Goal: Task Accomplishment & Management: Manage account settings

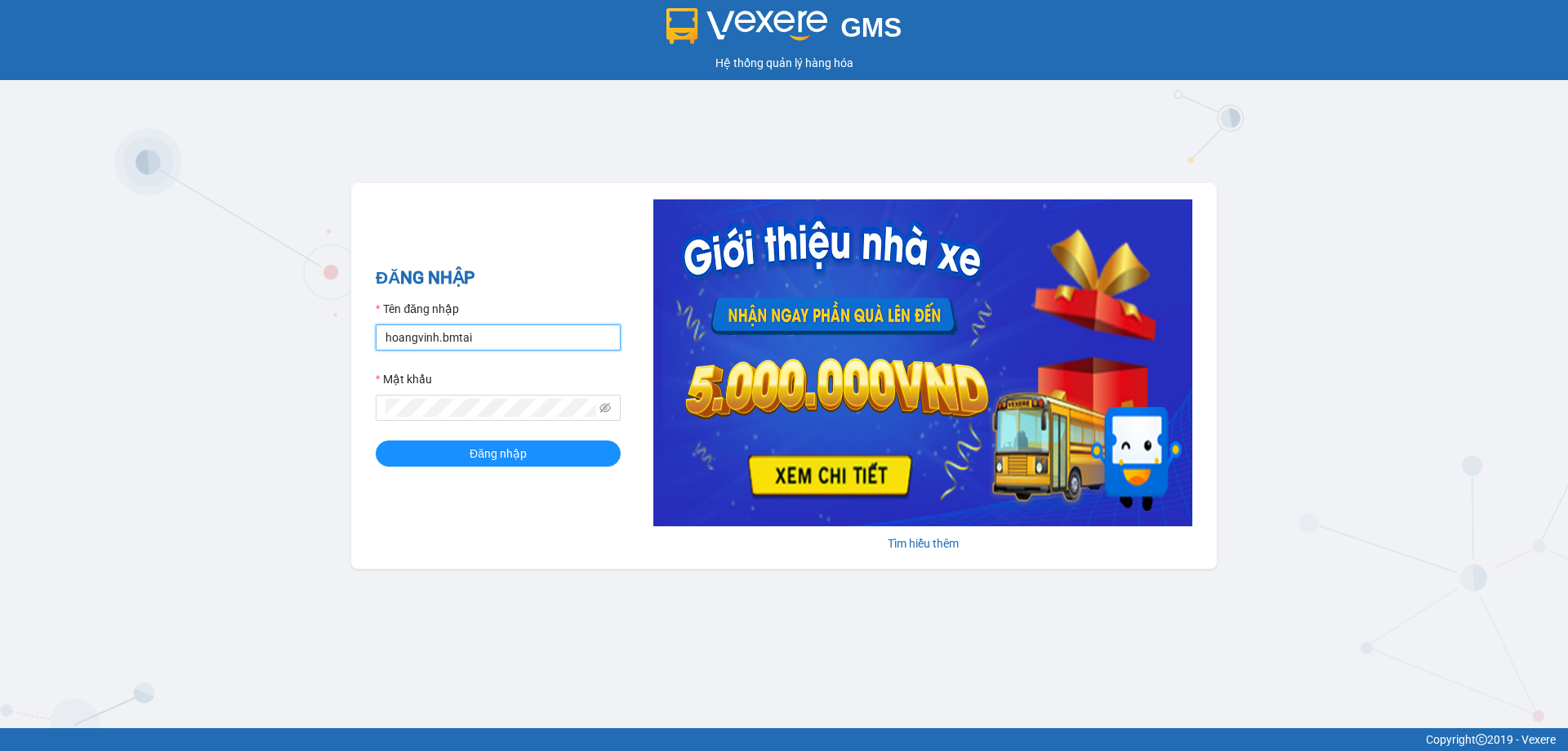
click at [482, 342] on input "hoangvinh.bmtai" at bounding box center [498, 338] width 245 height 26
type input "kimvinh.bmtai"
click at [488, 462] on span "Đăng nhập" at bounding box center [498, 453] width 57 height 18
click at [488, 462] on span "Đăng nhập" at bounding box center [507, 453] width 57 height 18
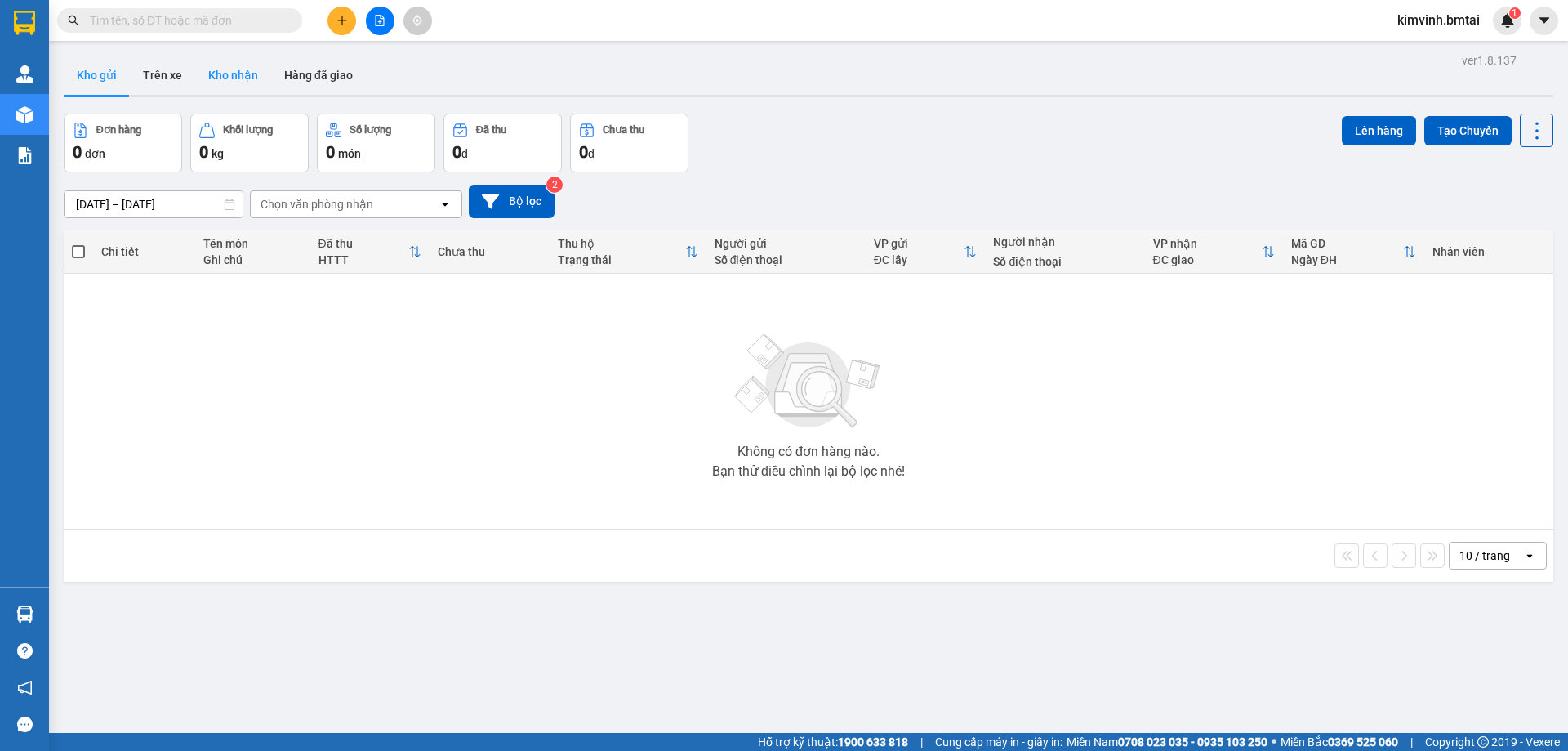
click at [239, 74] on button "Kho nhận" at bounding box center [233, 75] width 76 height 39
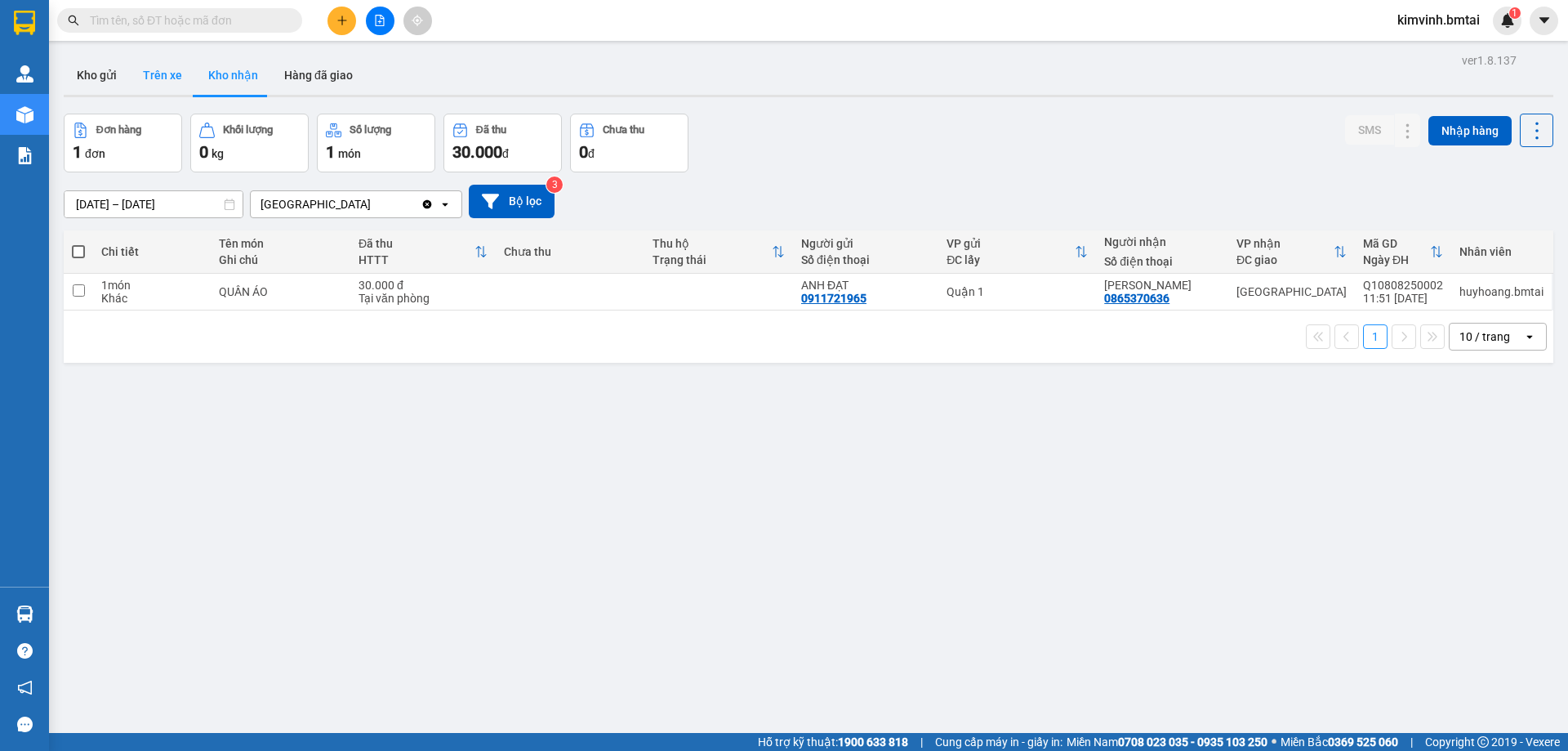
click at [157, 72] on button "Trên xe" at bounding box center [163, 75] width 65 height 39
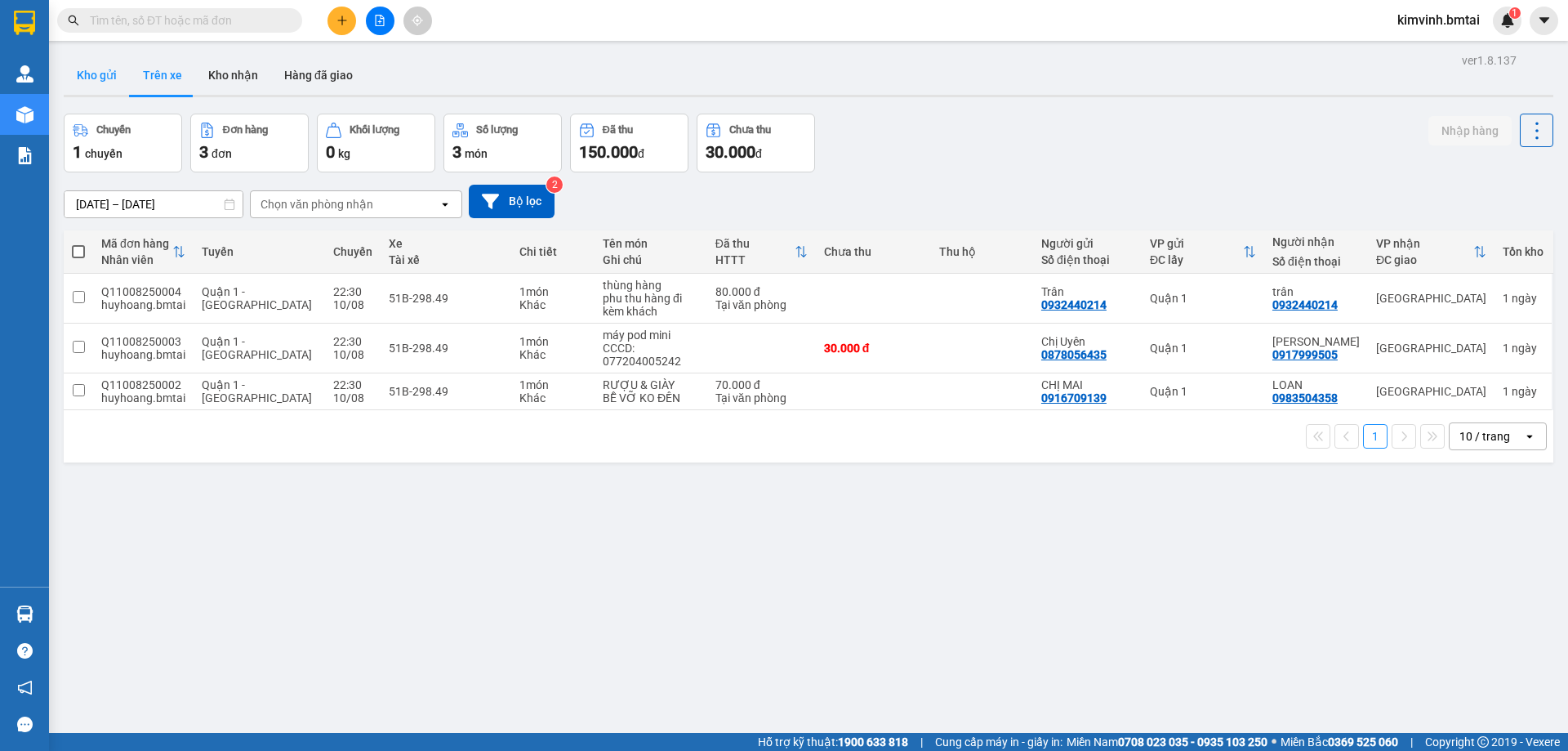
click at [97, 81] on button "Kho gửi" at bounding box center [97, 75] width 66 height 39
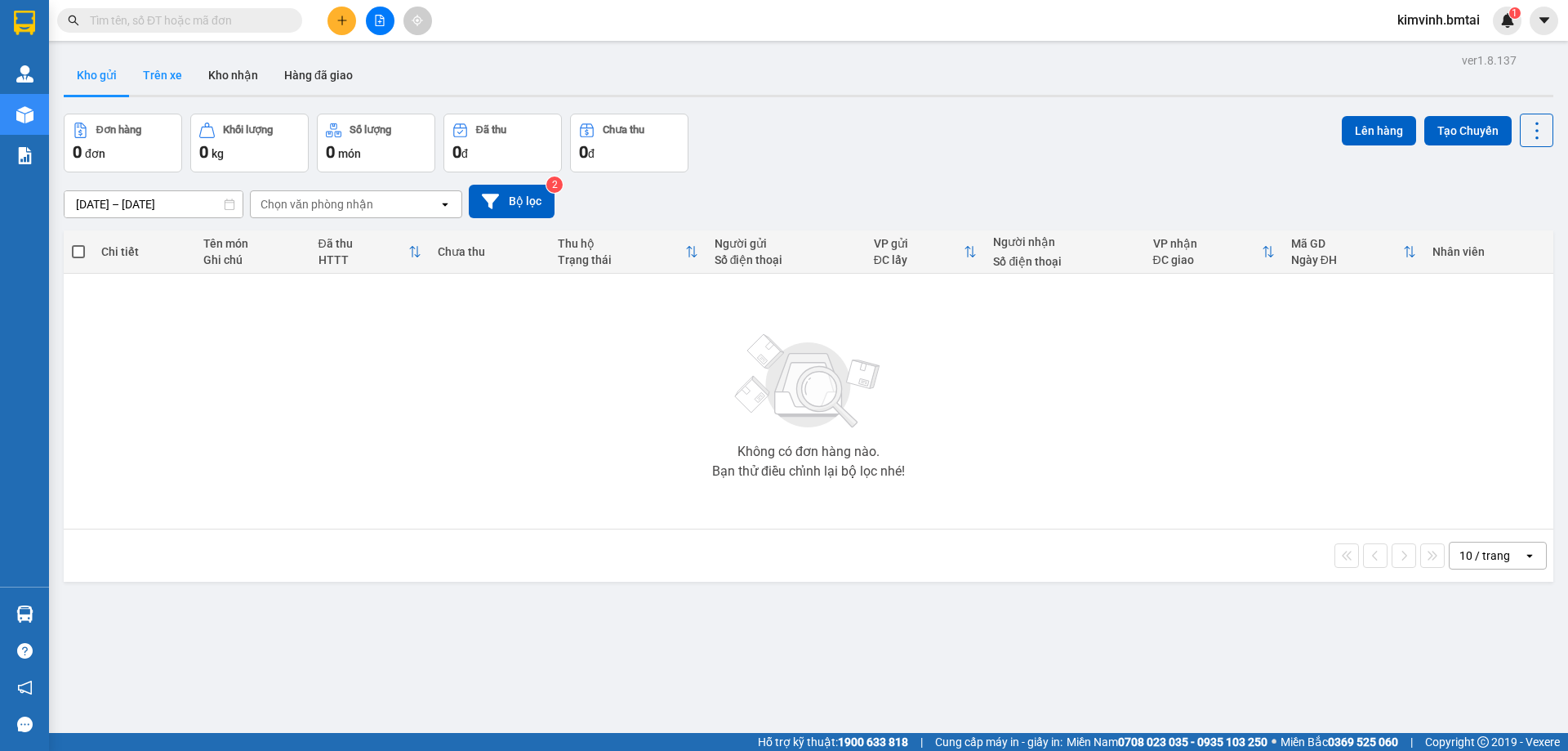
click at [178, 81] on button "Trên xe" at bounding box center [163, 75] width 65 height 39
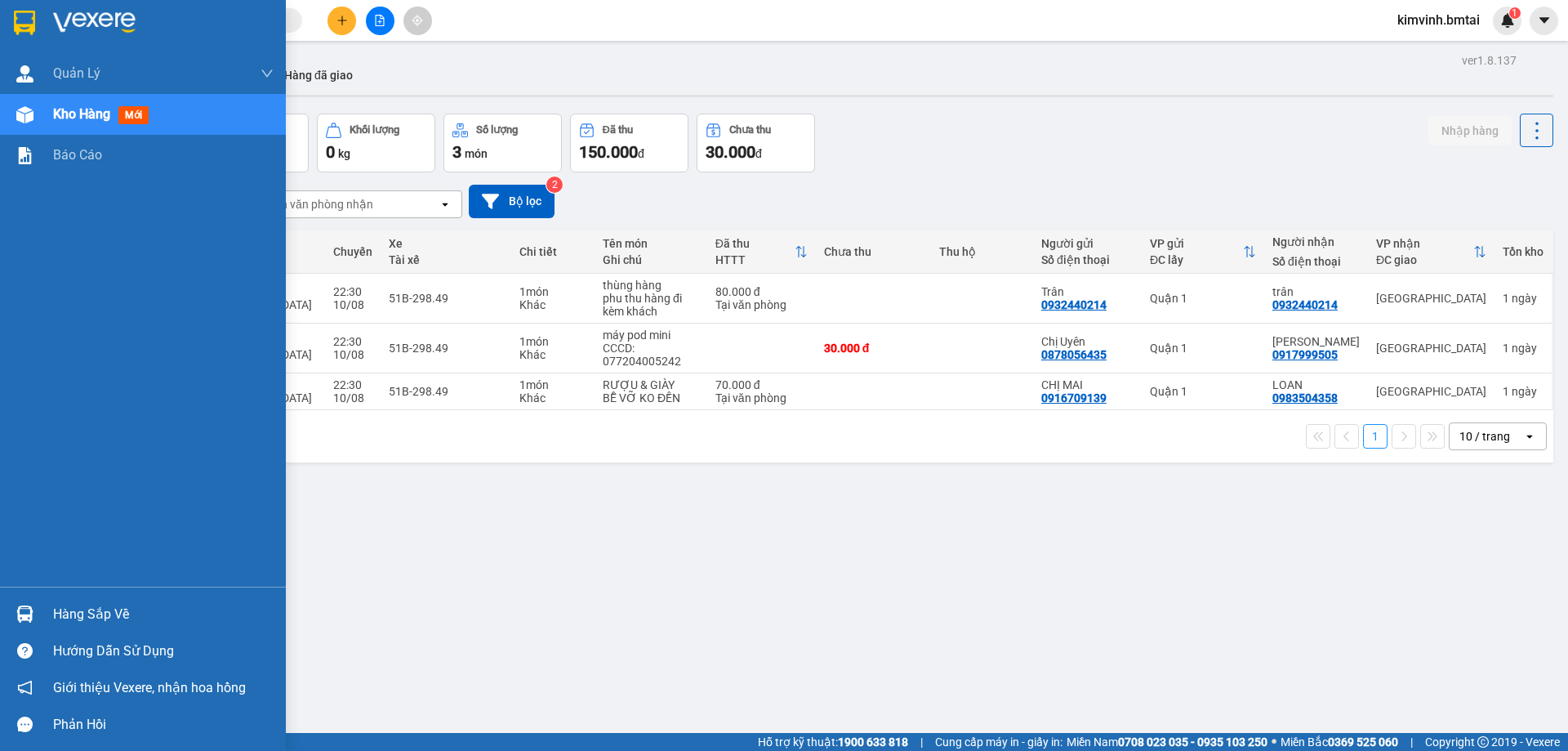
click at [98, 614] on div "Hàng sắp về" at bounding box center [163, 614] width 220 height 25
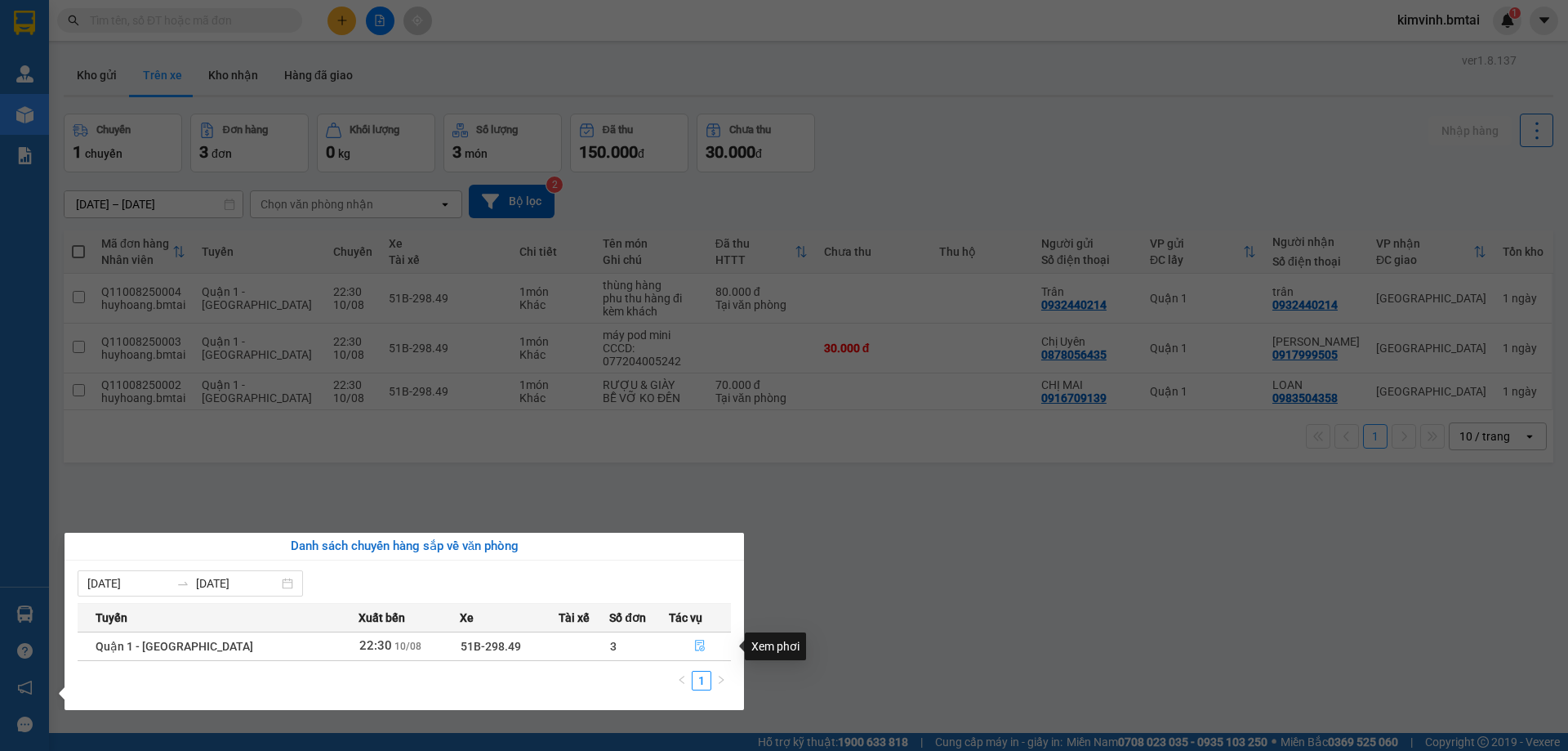
click at [694, 641] on icon "file-done" at bounding box center [700, 645] width 12 height 12
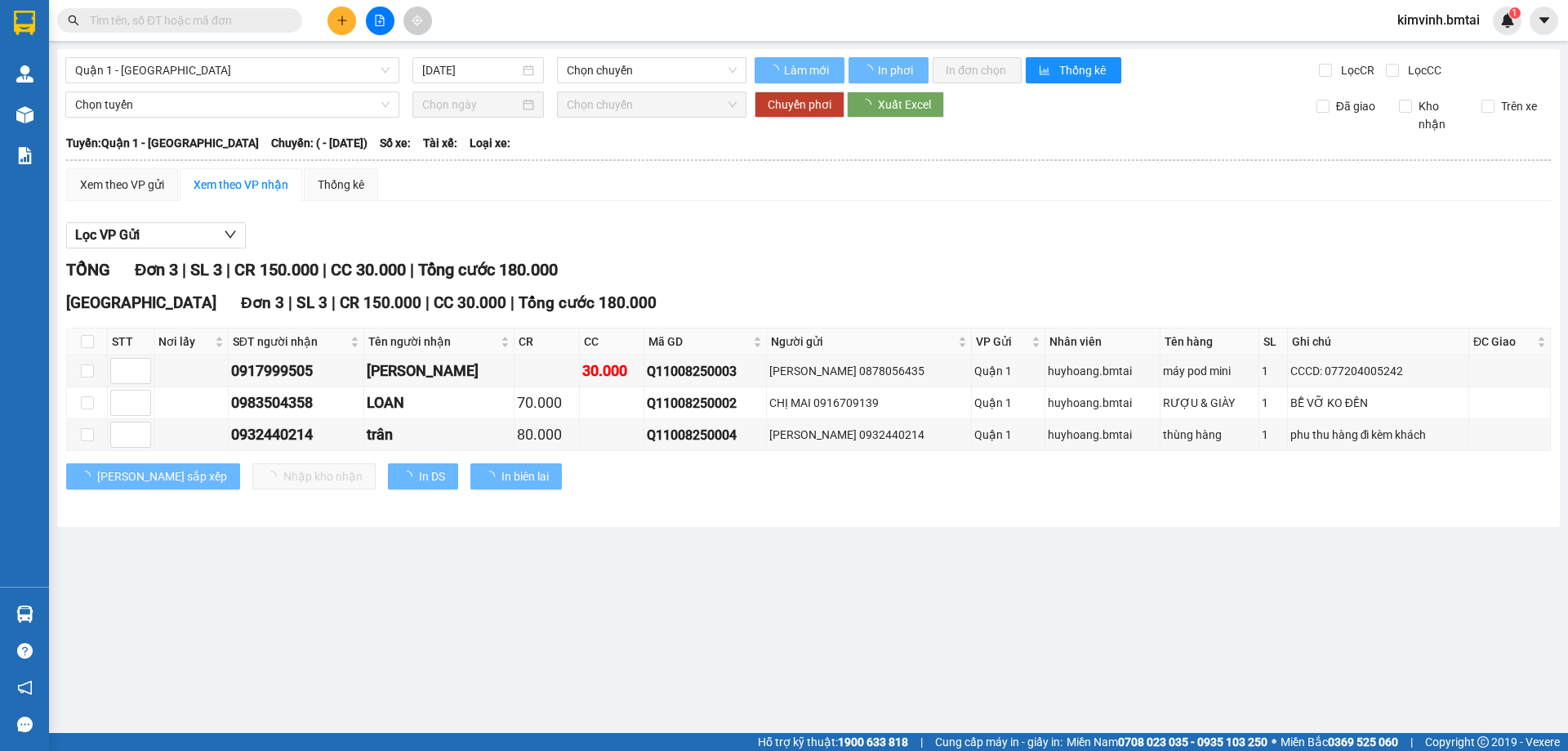
type input "[DATE]"
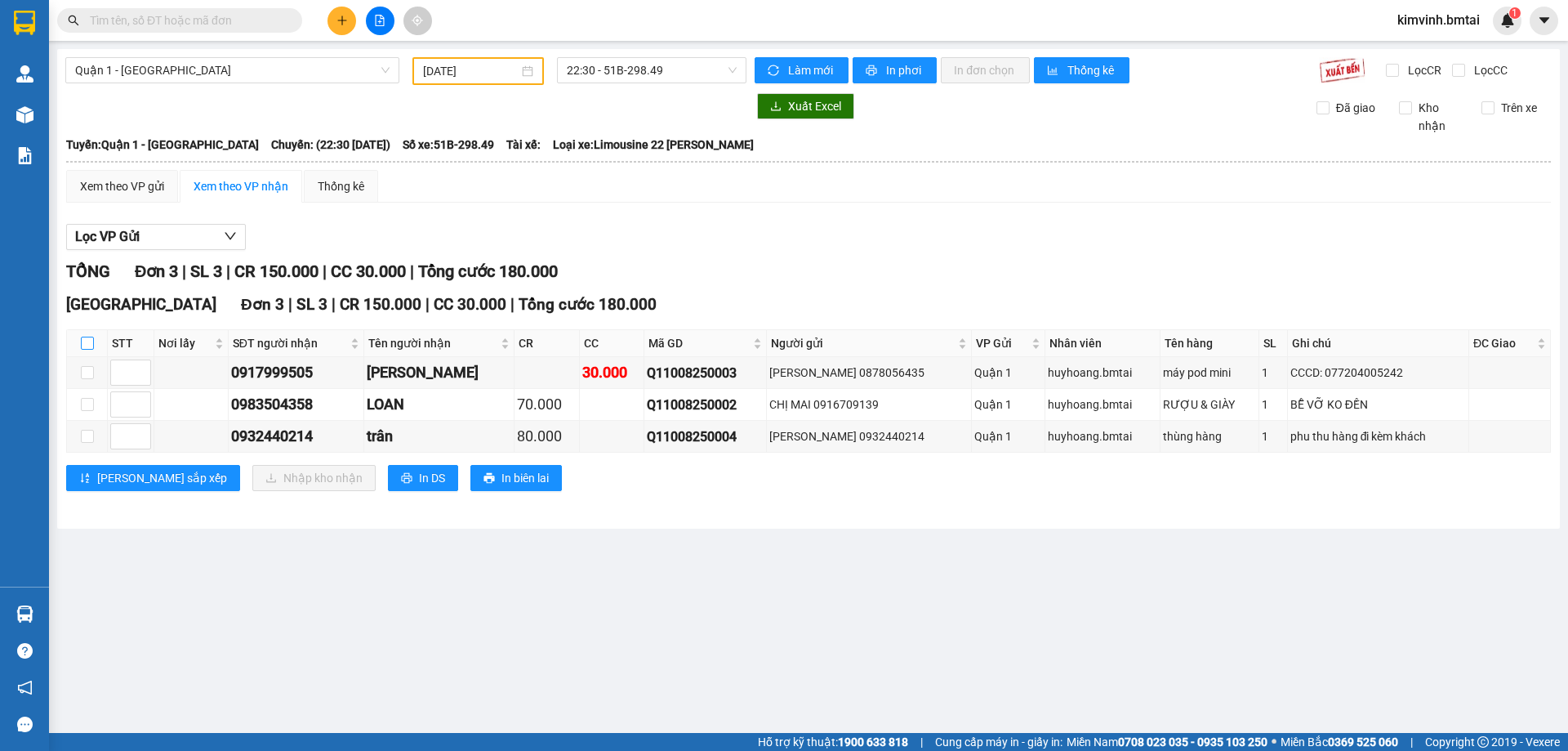
click at [84, 337] on input "checkbox" at bounding box center [87, 342] width 13 height 13
checkbox input "true"
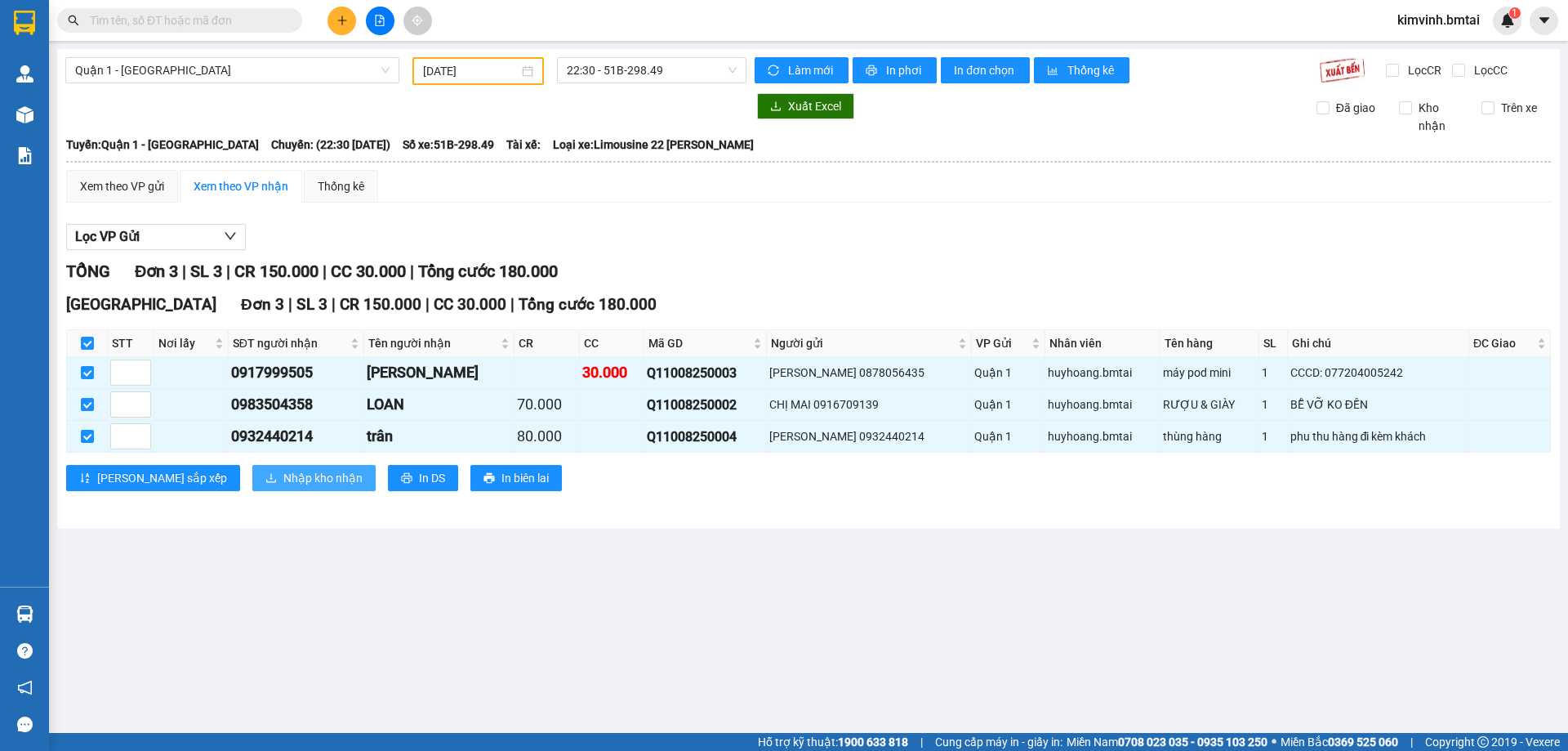
click at [283, 479] on span "Nhập kho nhận" at bounding box center [323, 478] width 79 height 18
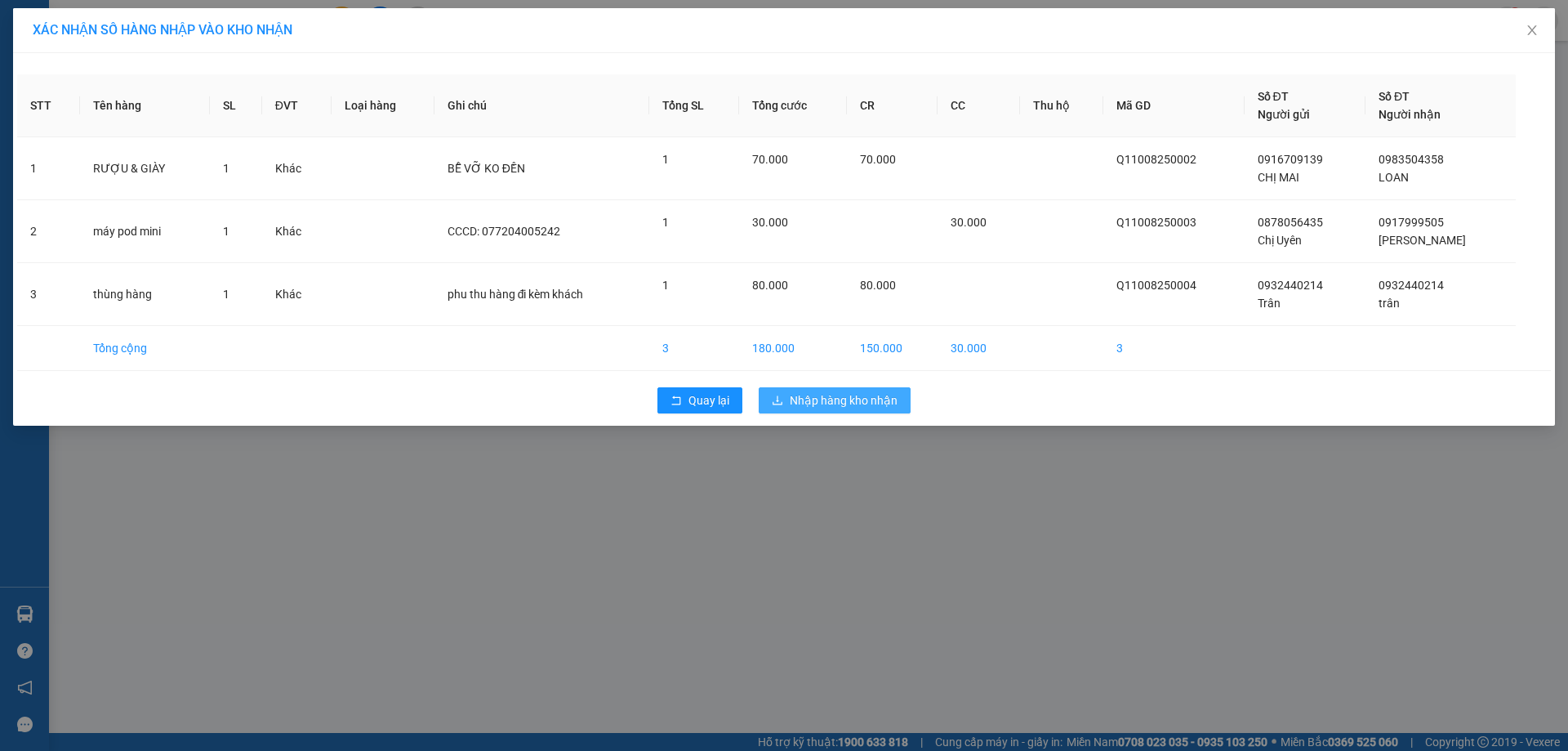
click at [821, 402] on span "Nhập hàng kho nhận" at bounding box center [843, 400] width 108 height 18
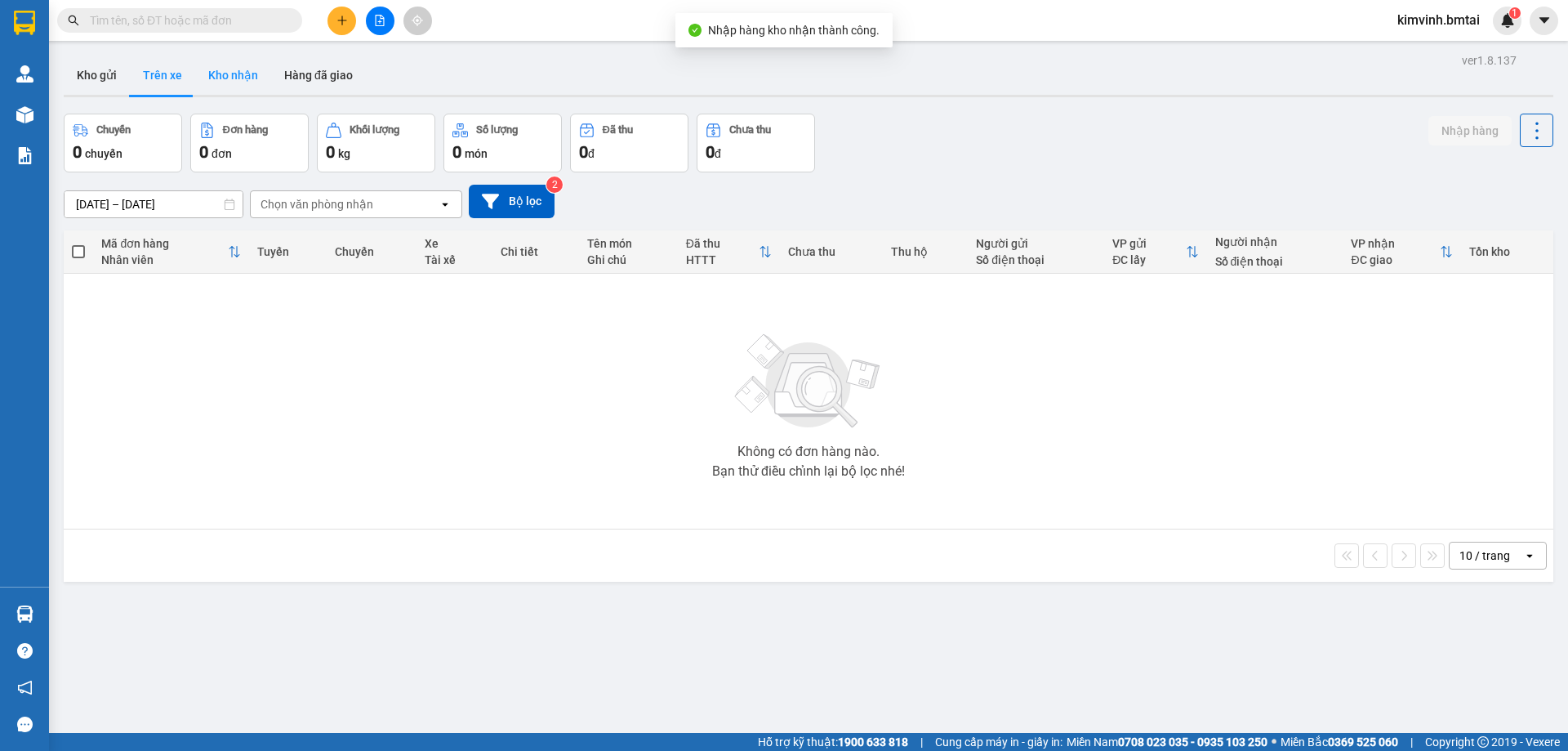
click at [207, 73] on button "Kho nhận" at bounding box center [233, 75] width 76 height 39
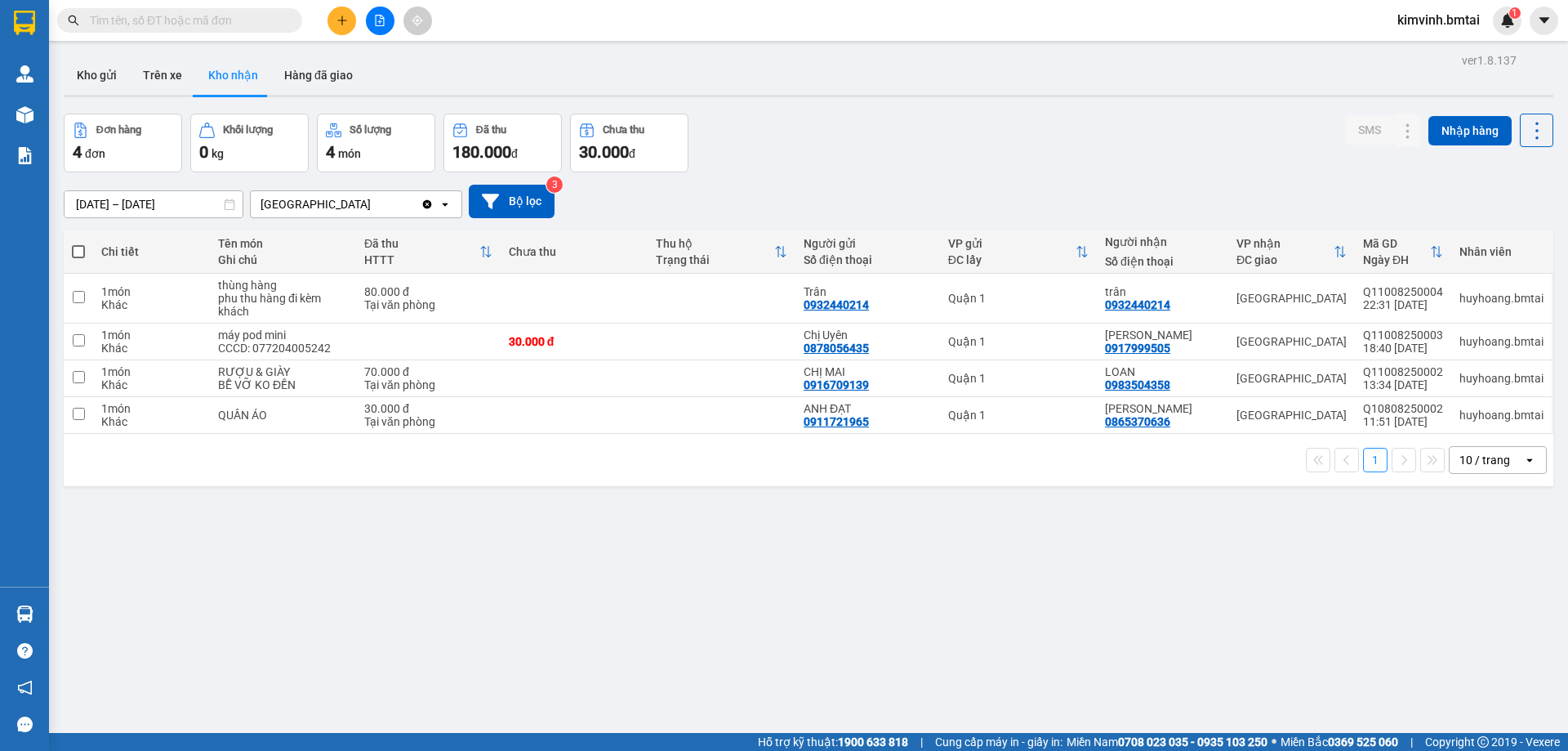
click at [226, 73] on button "Kho nhận" at bounding box center [233, 75] width 76 height 39
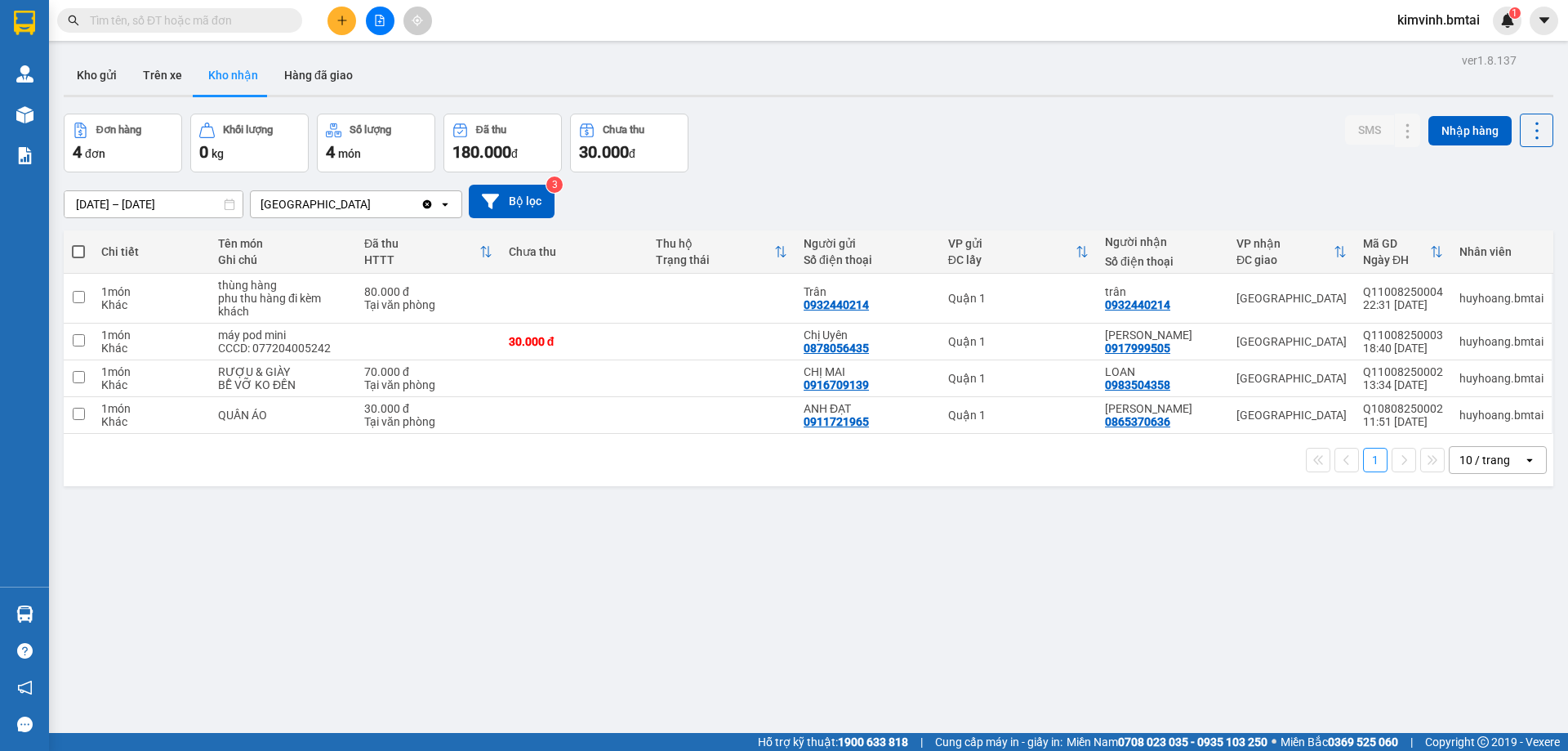
click at [226, 73] on button "Kho nhận" at bounding box center [233, 75] width 76 height 39
click at [74, 378] on input "checkbox" at bounding box center [79, 377] width 12 height 12
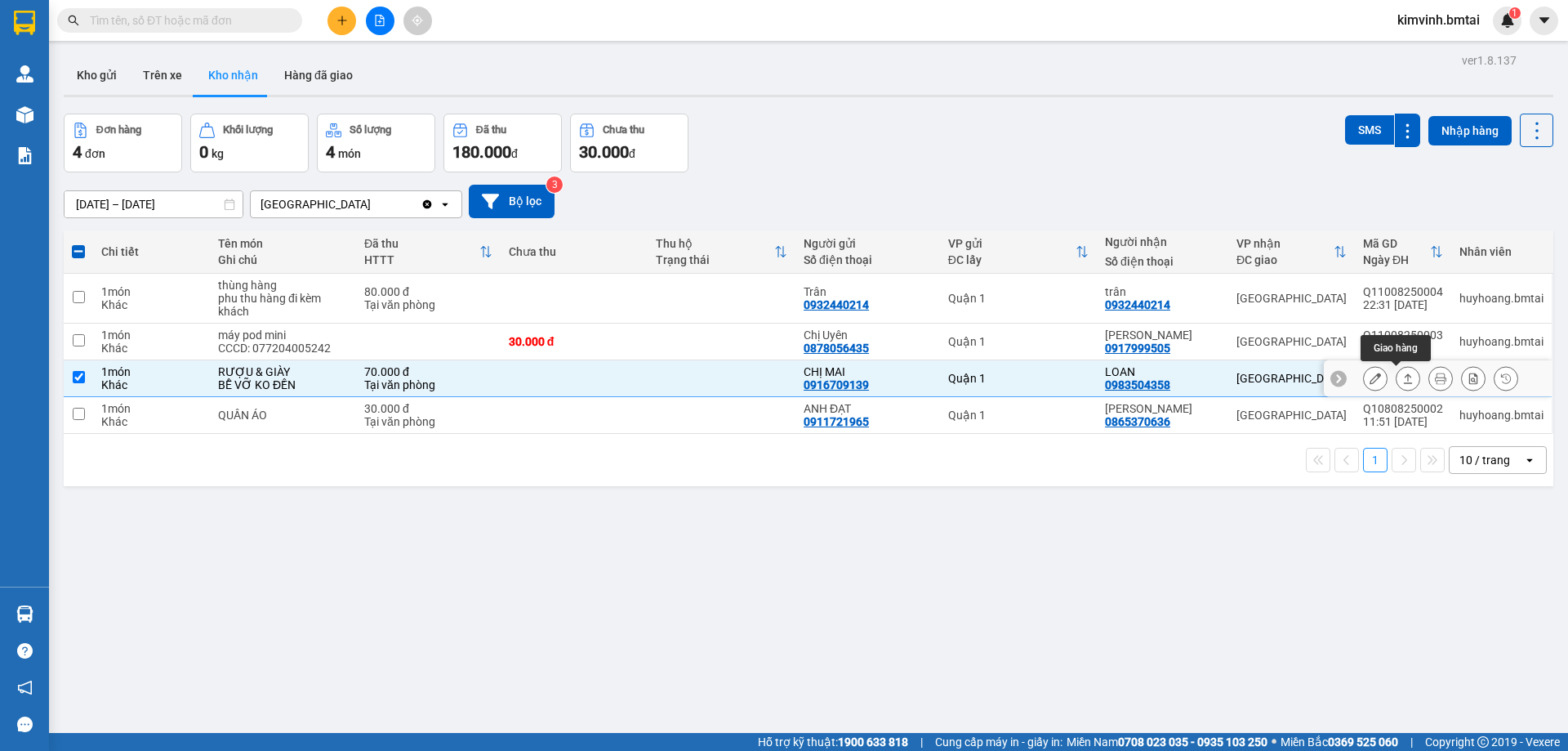
click at [1404, 381] on icon at bounding box center [1408, 378] width 9 height 10
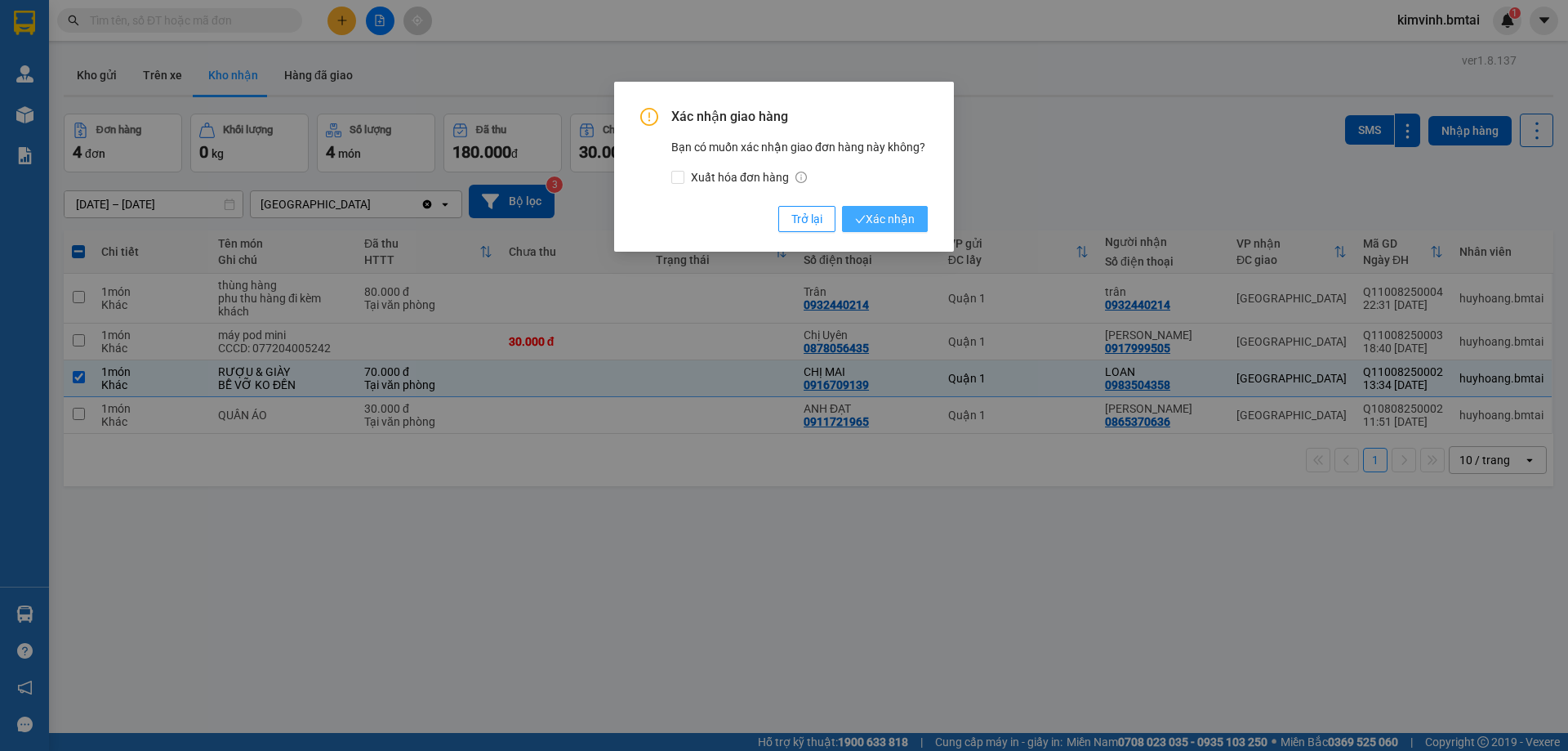
click at [906, 219] on span "Xác nhận" at bounding box center [885, 219] width 59 height 18
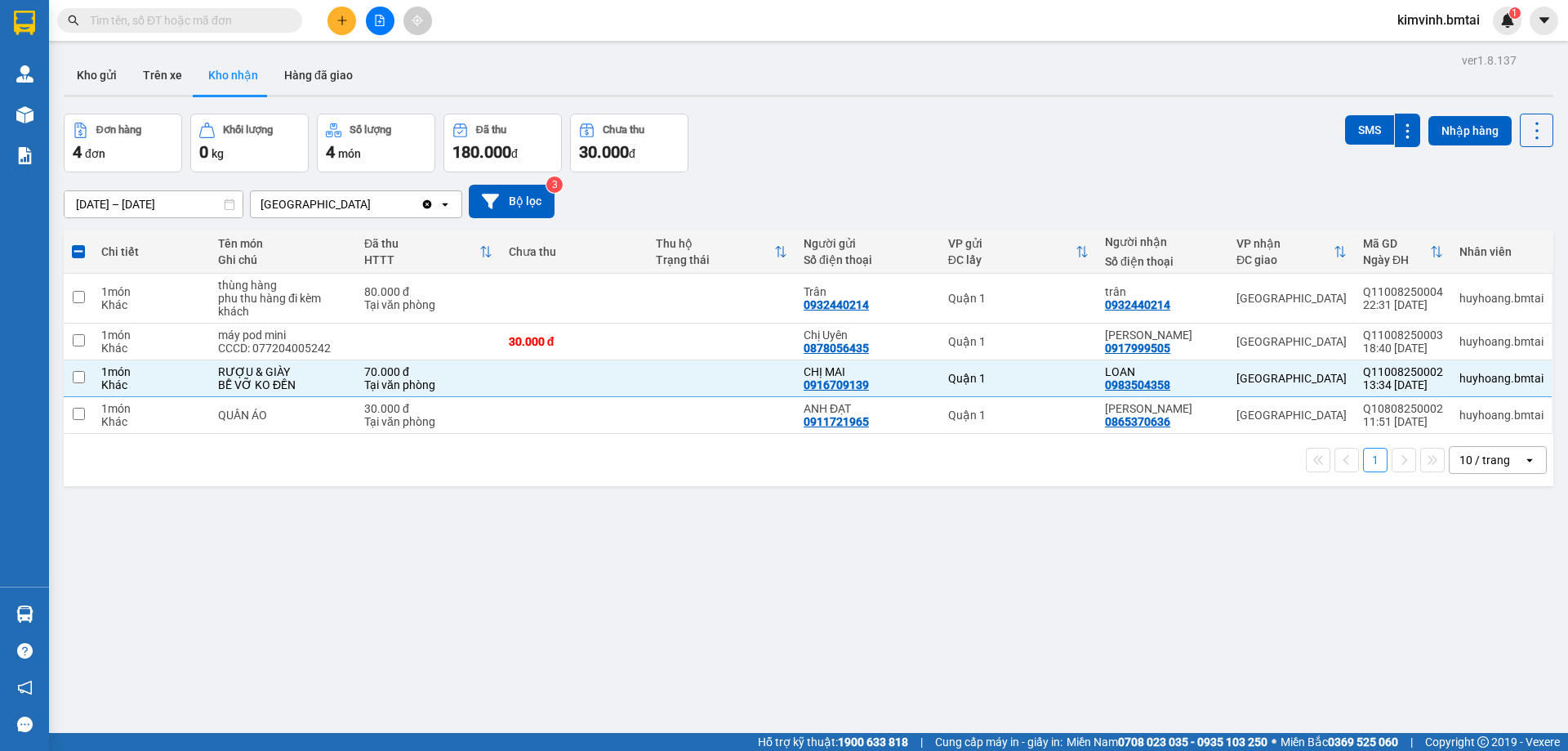
checkbox input "false"
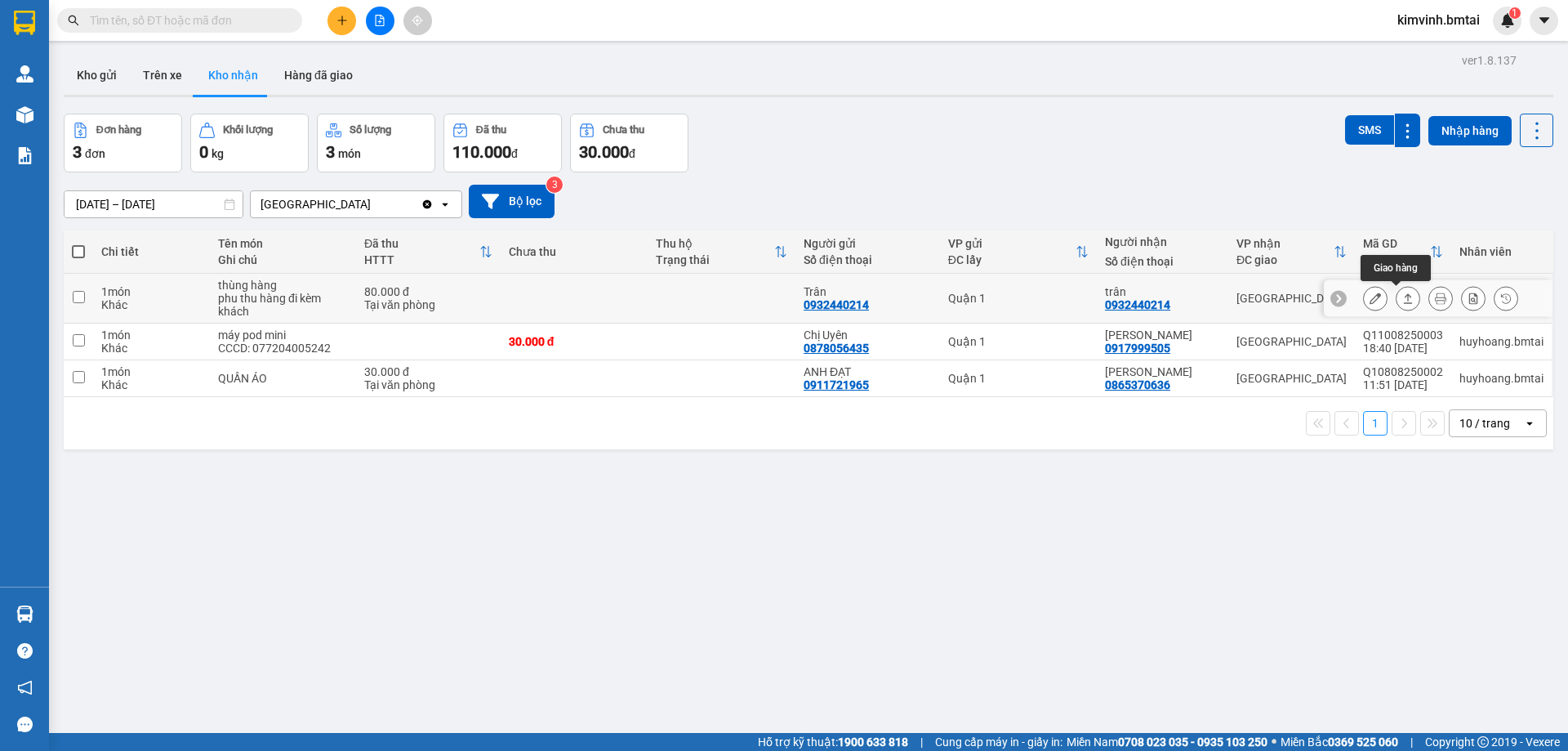
click at [1402, 298] on icon at bounding box center [1408, 298] width 12 height 12
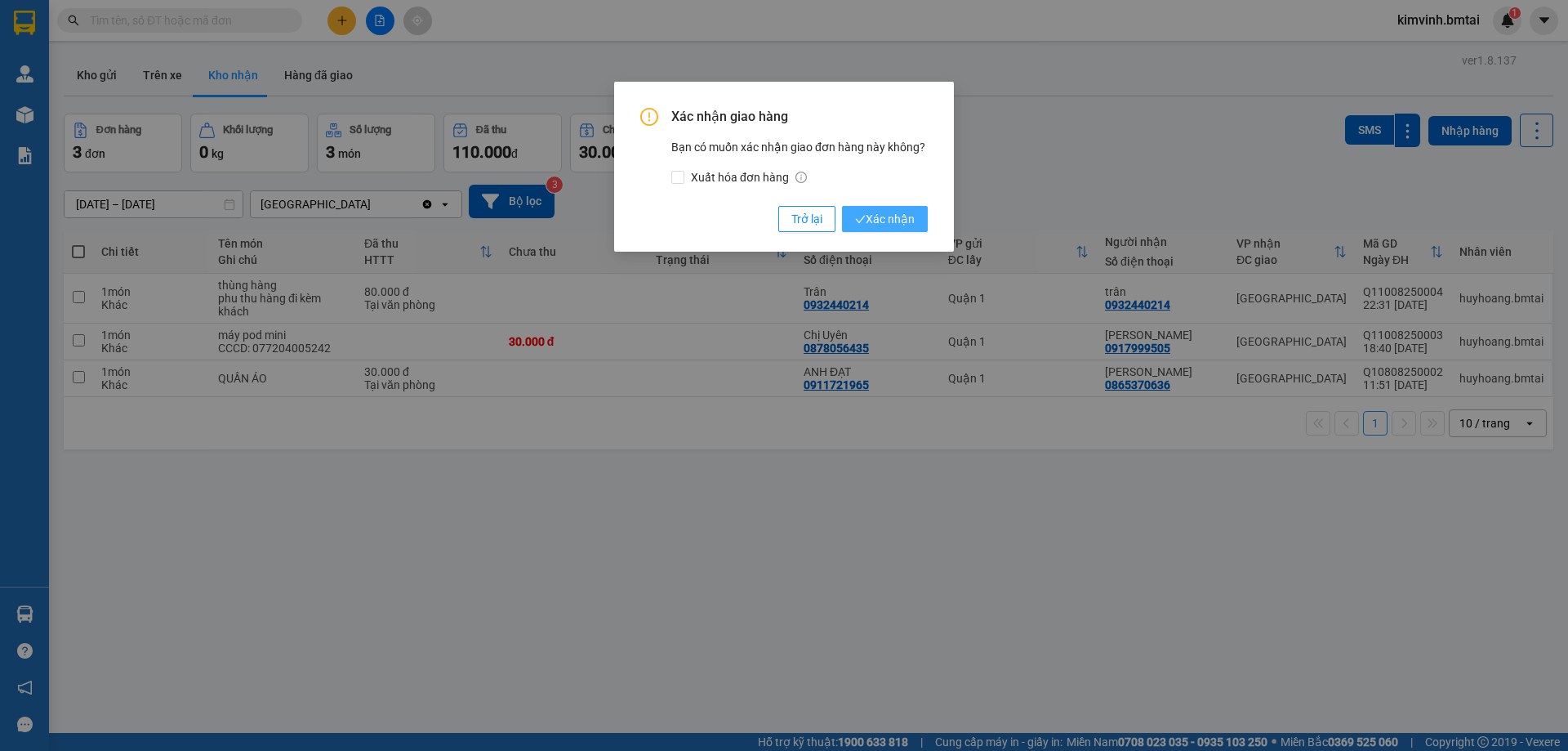
click at [898, 215] on span "Xác nhận" at bounding box center [885, 219] width 59 height 18
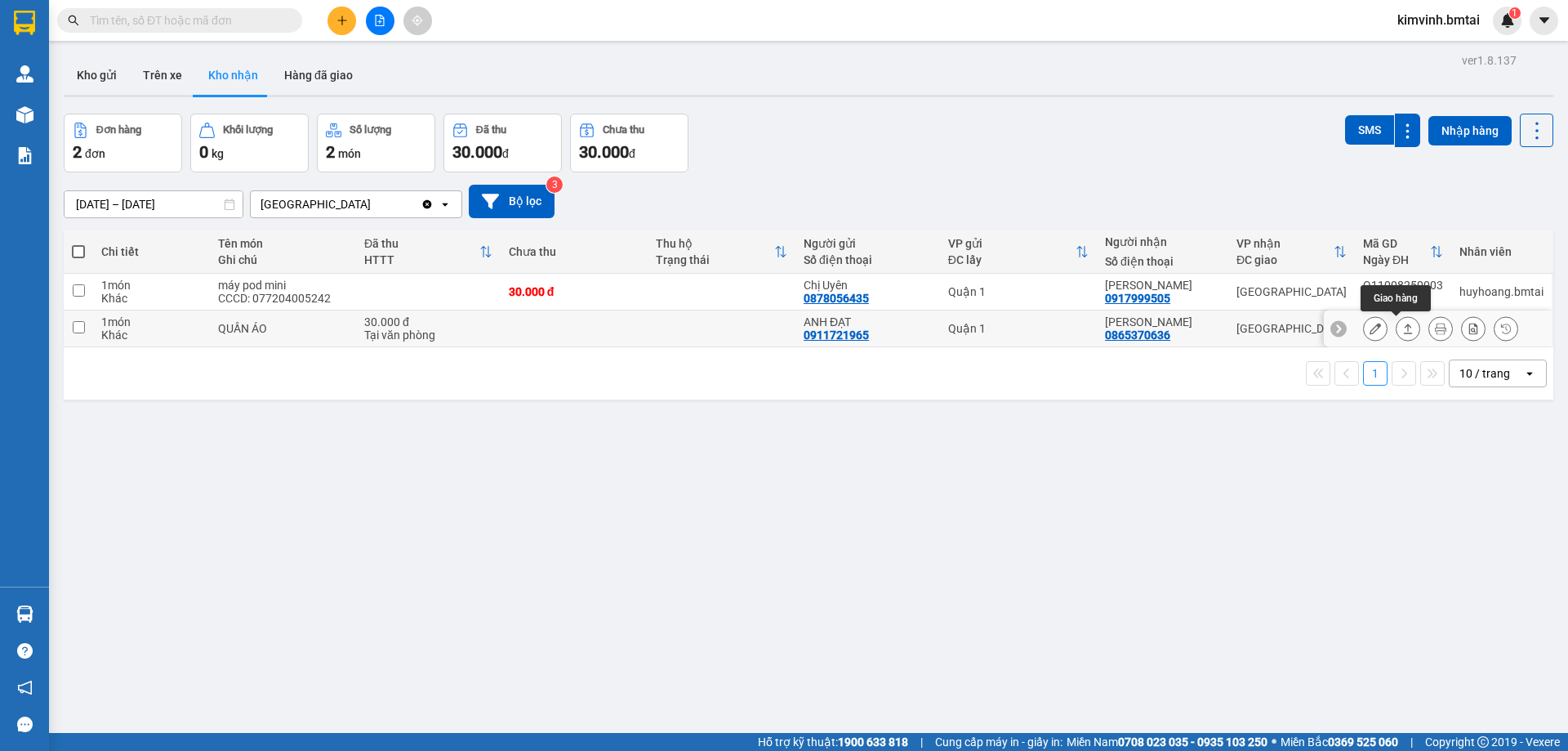
click at [1402, 330] on icon at bounding box center [1408, 329] width 12 height 12
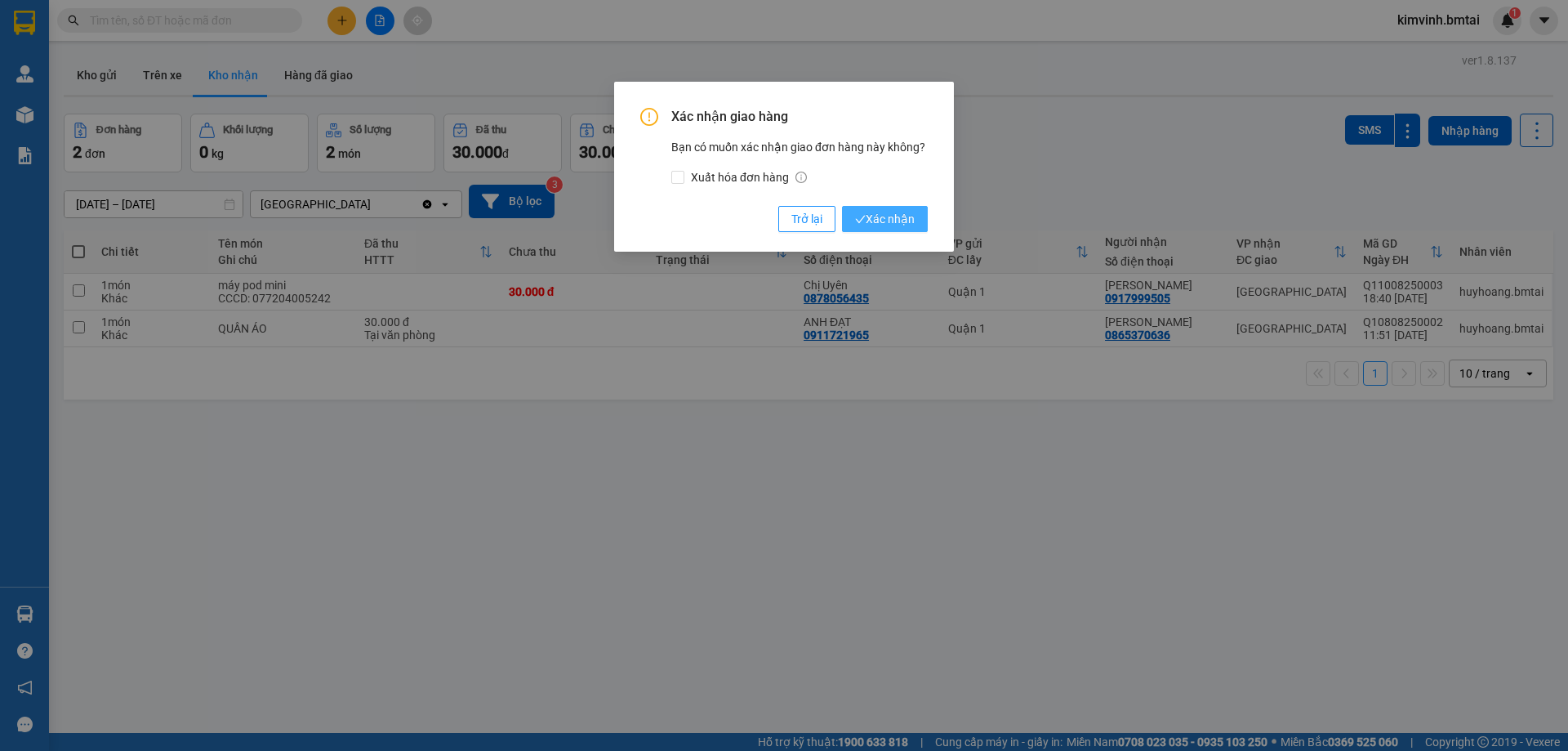
click at [878, 222] on span "Xác nhận" at bounding box center [885, 219] width 59 height 18
